Goal: Transaction & Acquisition: Purchase product/service

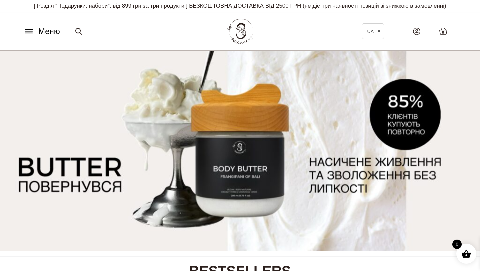
click at [33, 35] on icon at bounding box center [29, 31] width 11 height 7
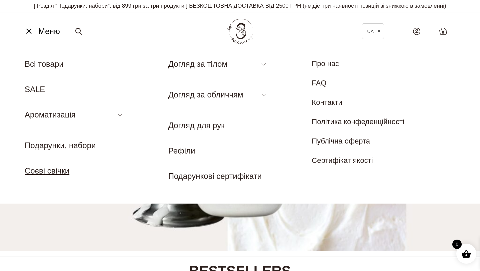
click at [45, 175] on link "Соєві свічки" at bounding box center [47, 170] width 45 height 9
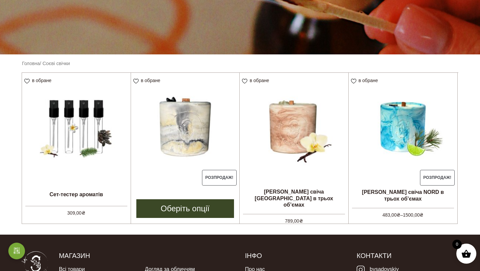
scroll to position [143, 0]
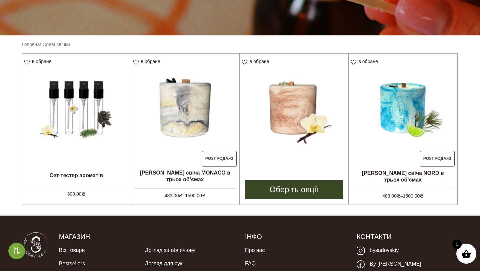
click at [298, 119] on img at bounding box center [294, 108] width 109 height 109
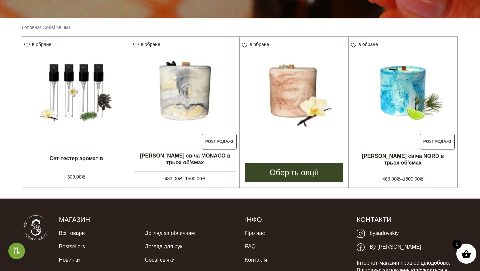
scroll to position [165, 0]
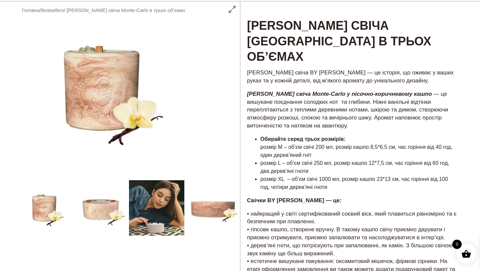
scroll to position [51, 0]
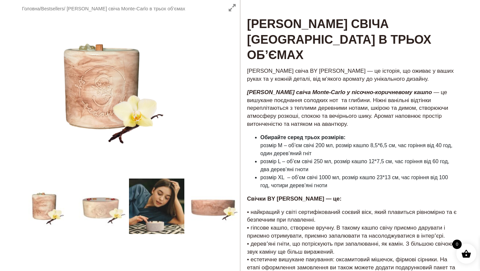
click at [161, 220] on div at bounding box center [128, 256] width 223 height 512
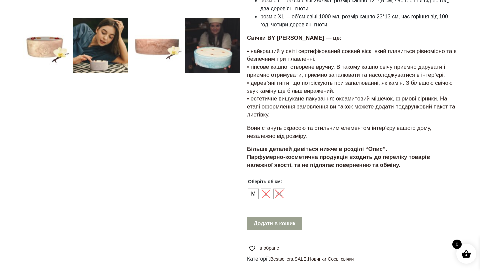
scroll to position [227, 0]
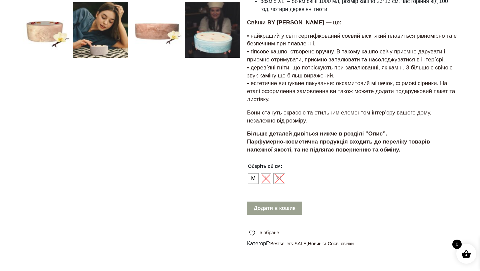
click at [246, 173] on form "**********" at bounding box center [351, 189] width 223 height 58
click at [256, 175] on span "М" at bounding box center [253, 178] width 9 height 11
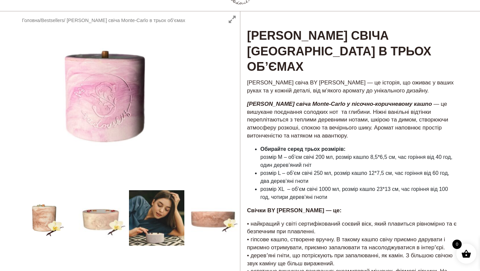
scroll to position [21, 0]
